Goal: Complete application form

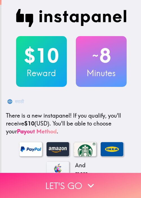
drag, startPoint x: 75, startPoint y: 177, endPoint x: 105, endPoint y: 178, distance: 30.1
click at [75, 178] on button "Let's go" at bounding box center [70, 185] width 141 height 25
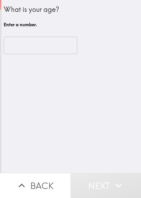
click at [78, 138] on div "What is your age? Enter a number. ​" at bounding box center [70, 86] width 139 height 173
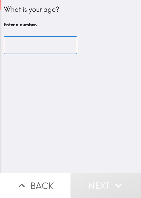
click at [46, 51] on input "number" at bounding box center [40, 45] width 73 height 17
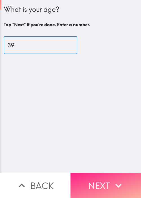
type input "39"
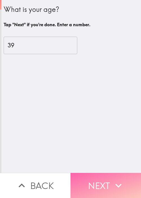
click at [113, 179] on icon "button" at bounding box center [118, 185] width 12 height 12
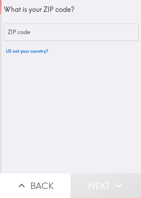
click at [55, 36] on input "ZIP code" at bounding box center [71, 32] width 135 height 17
paste input "62906"
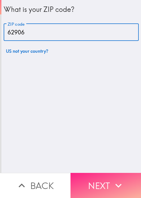
type input "62906"
click at [112, 179] on icon "button" at bounding box center [118, 185] width 12 height 12
